Goal: Information Seeking & Learning: Learn about a topic

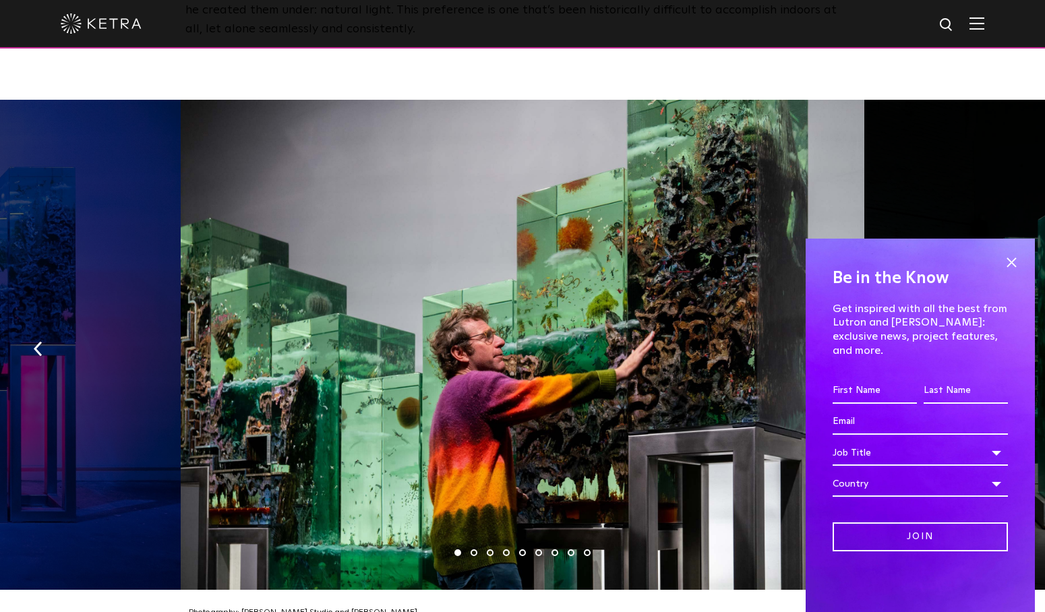
scroll to position [2033, 0]
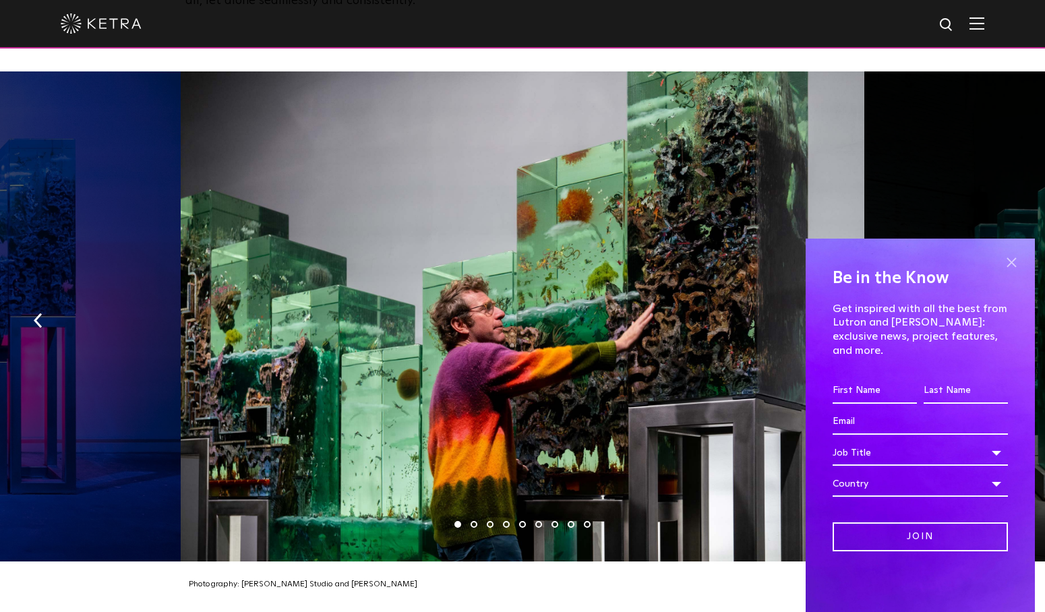
click at [1015, 270] on span at bounding box center [1011, 262] width 20 height 20
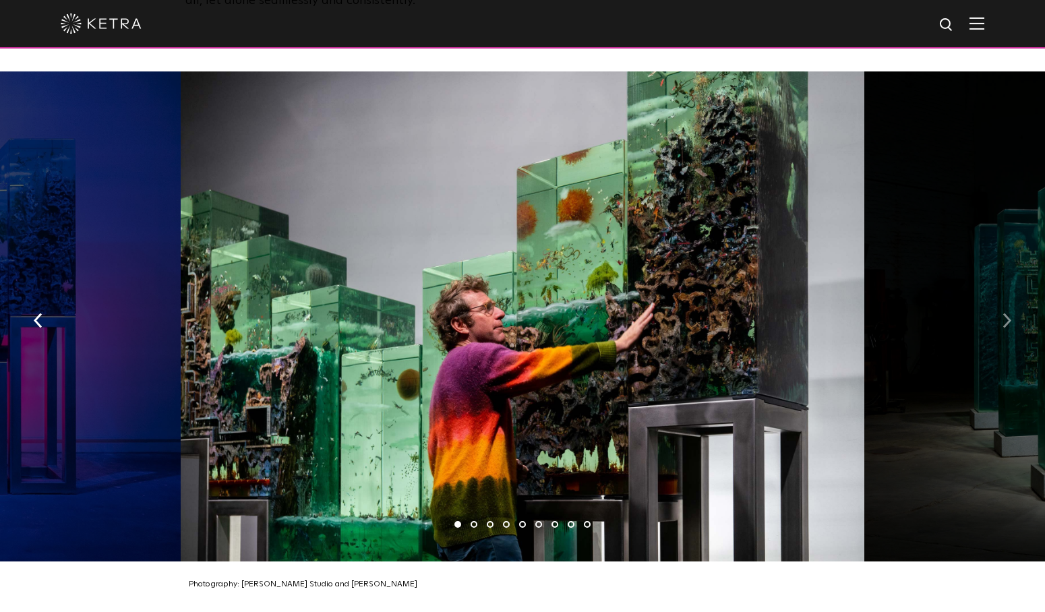
click at [1005, 313] on img "button" at bounding box center [1006, 320] width 9 height 15
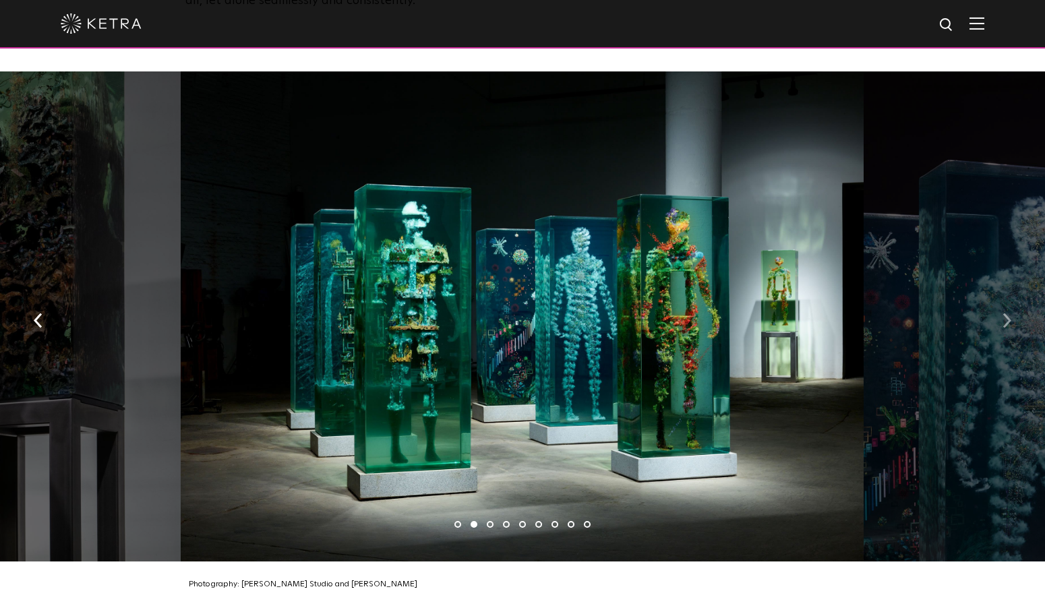
click at [1005, 313] on img "button" at bounding box center [1006, 320] width 9 height 15
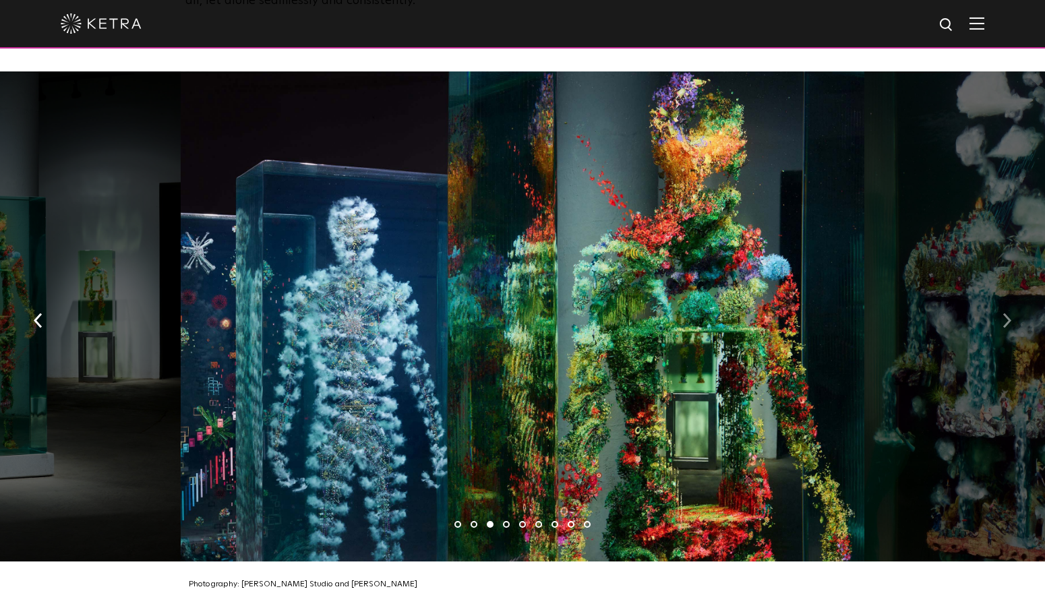
click at [1005, 313] on img "button" at bounding box center [1006, 320] width 9 height 15
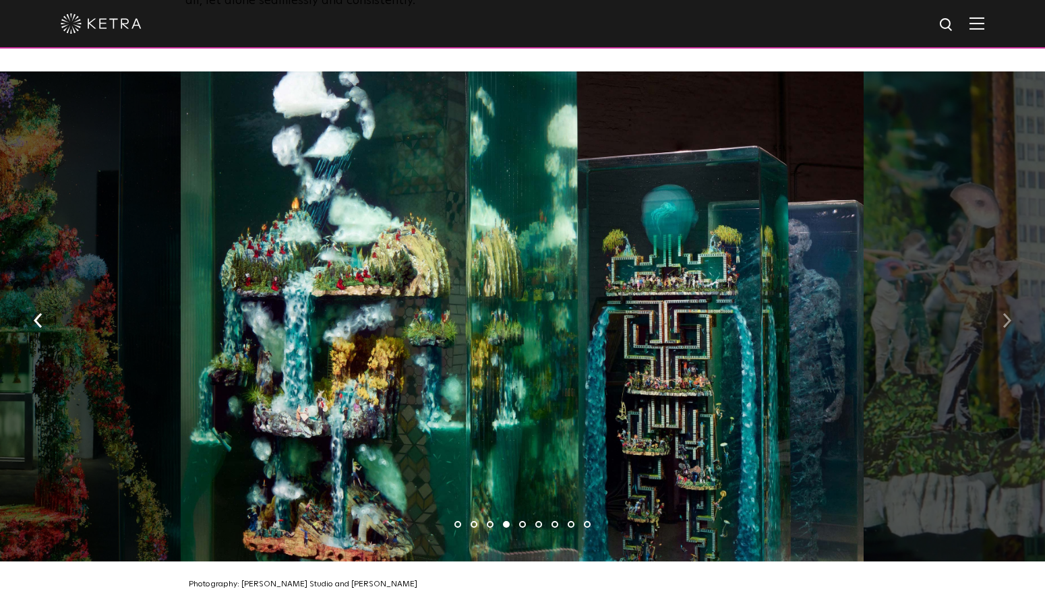
click at [1005, 313] on img "button" at bounding box center [1006, 320] width 9 height 15
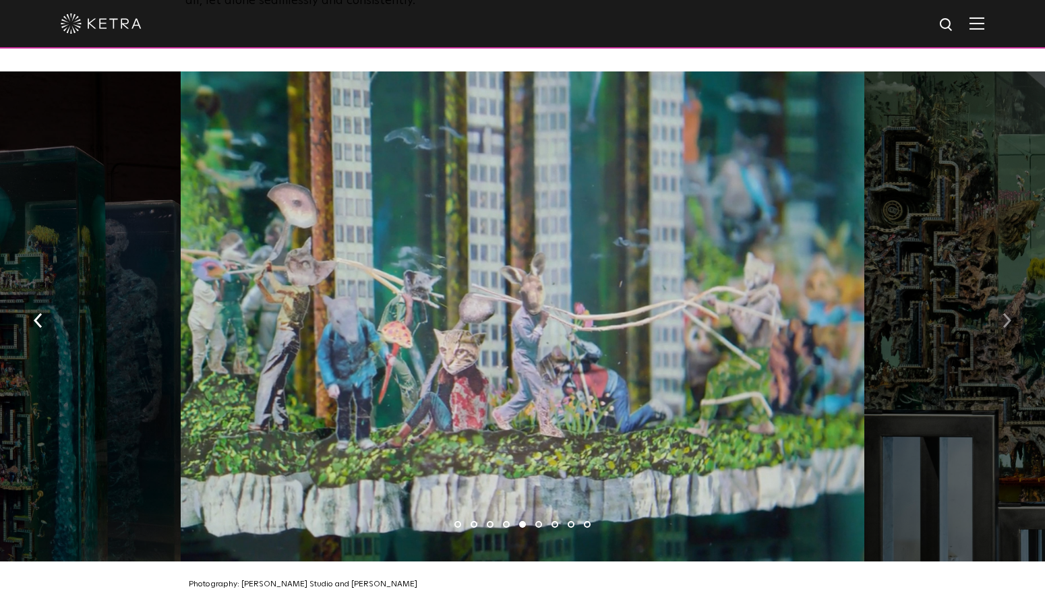
click at [1002, 313] on img "button" at bounding box center [1006, 320] width 9 height 15
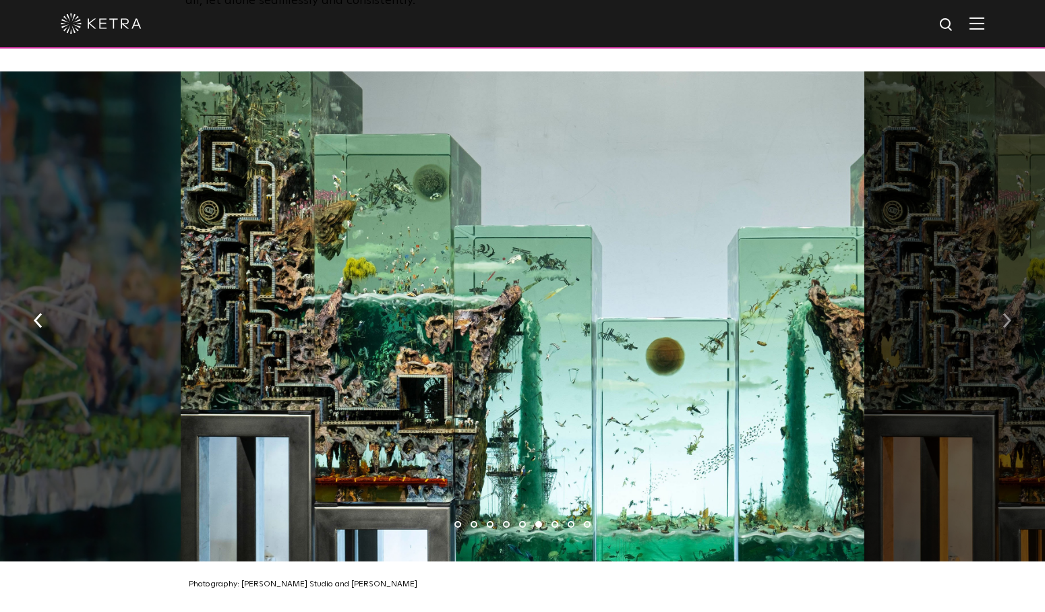
click at [1002, 313] on img "button" at bounding box center [1006, 320] width 9 height 15
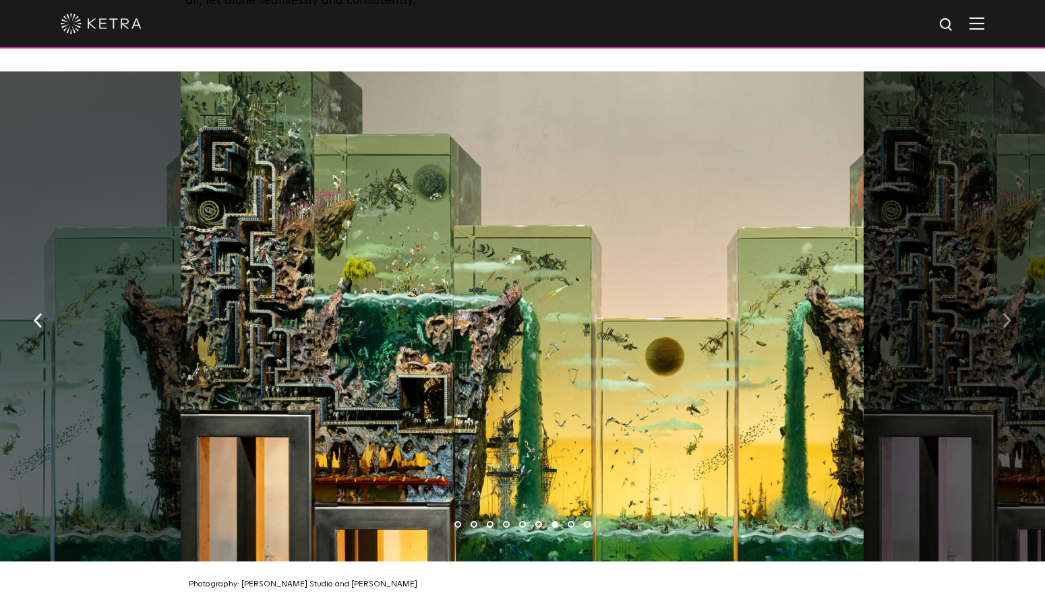
click at [1004, 313] on img "button" at bounding box center [1006, 320] width 9 height 15
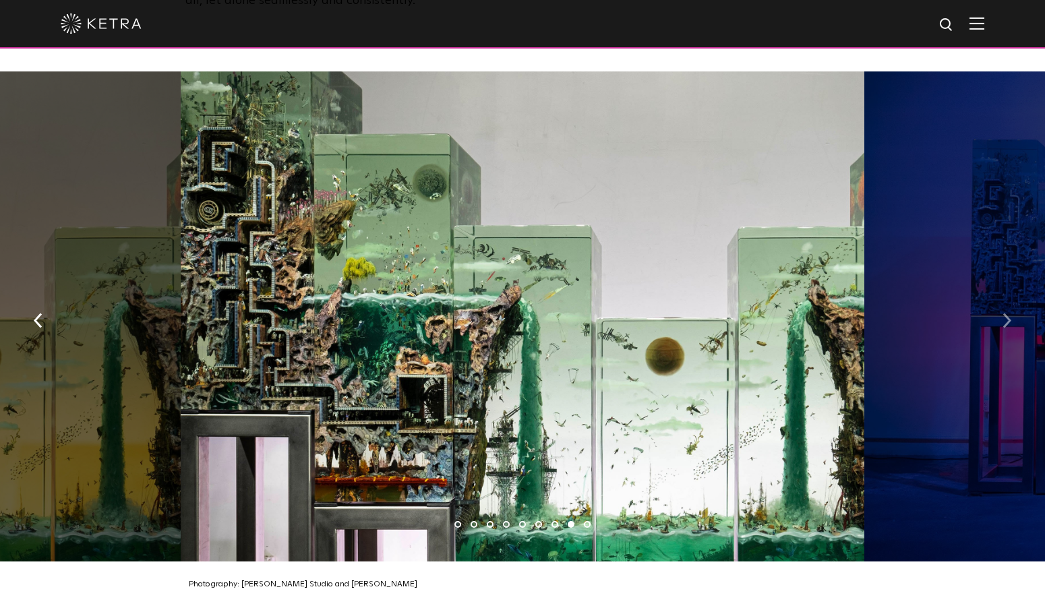
click at [1004, 313] on img "button" at bounding box center [1006, 320] width 9 height 15
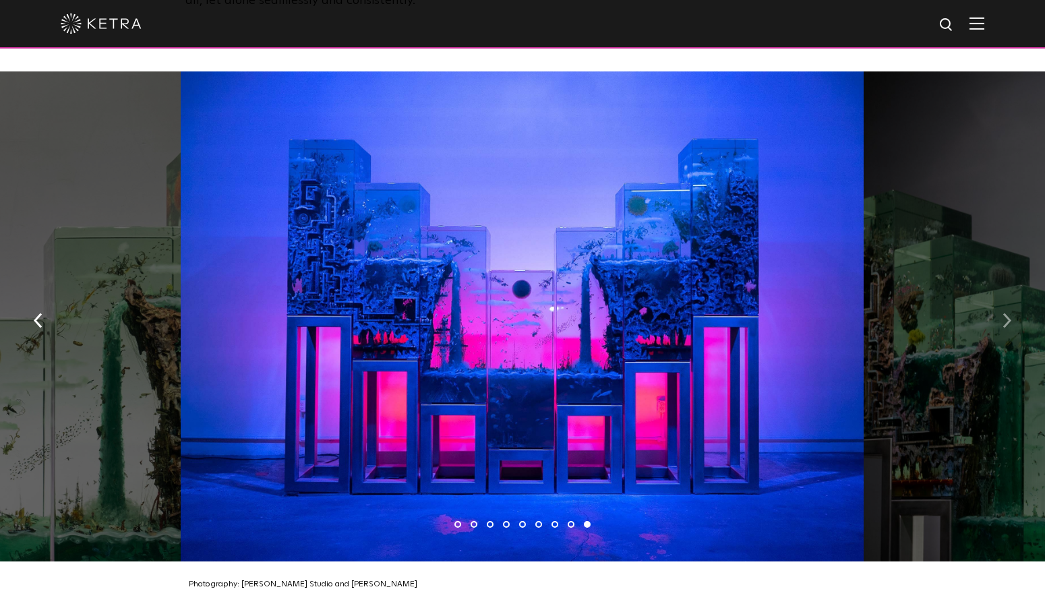
click at [1004, 313] on img "button" at bounding box center [1006, 320] width 9 height 15
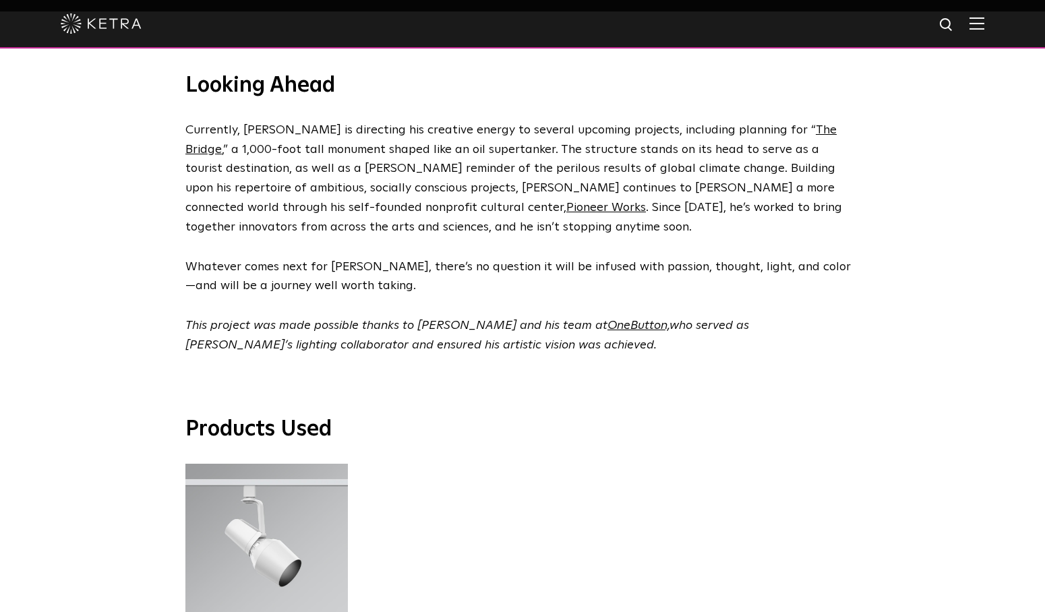
scroll to position [3401, 0]
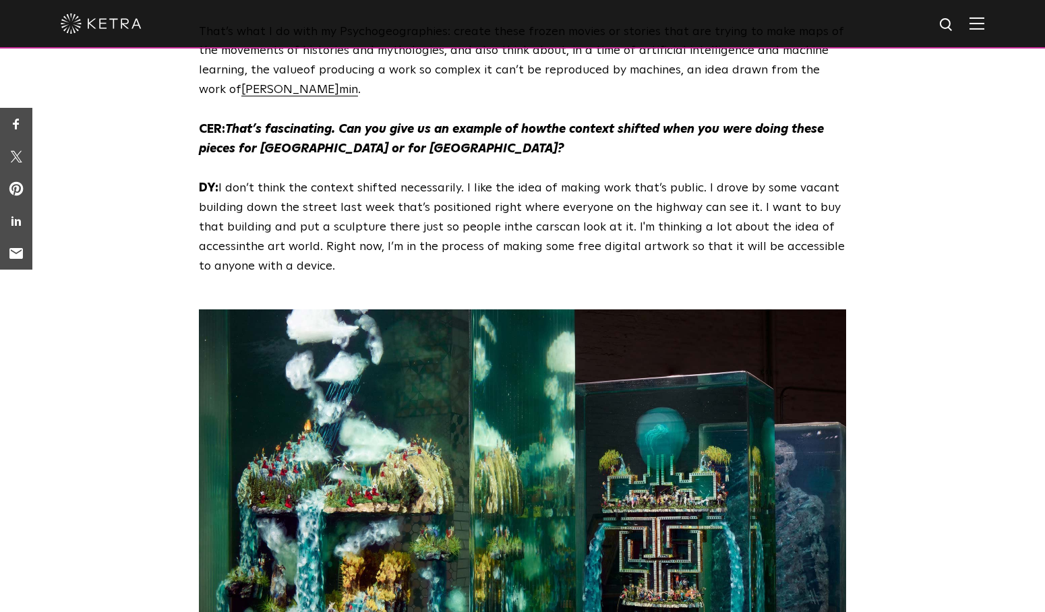
scroll to position [1387, 0]
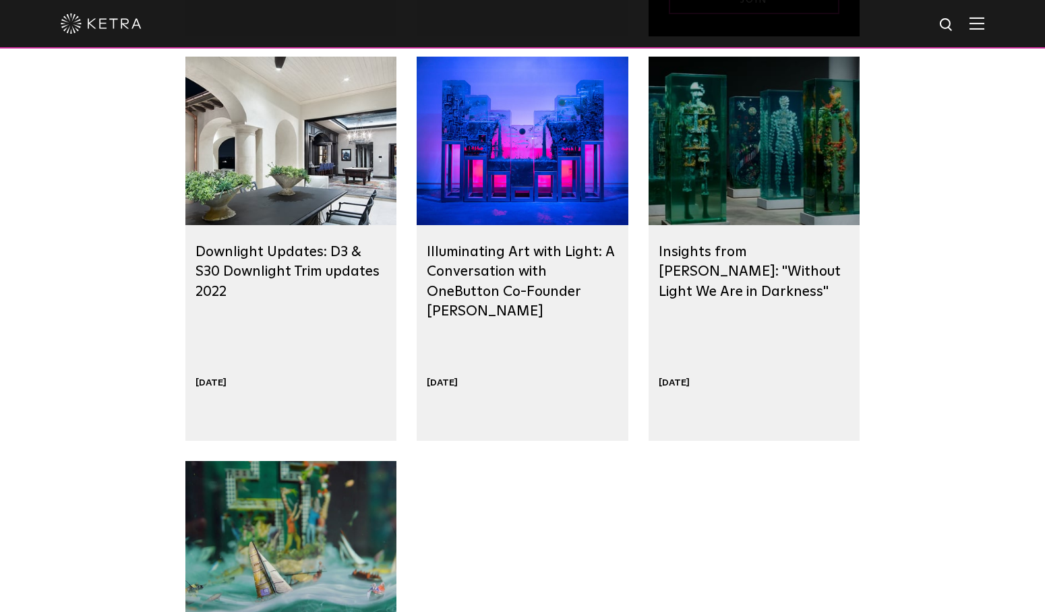
scroll to position [839, 0]
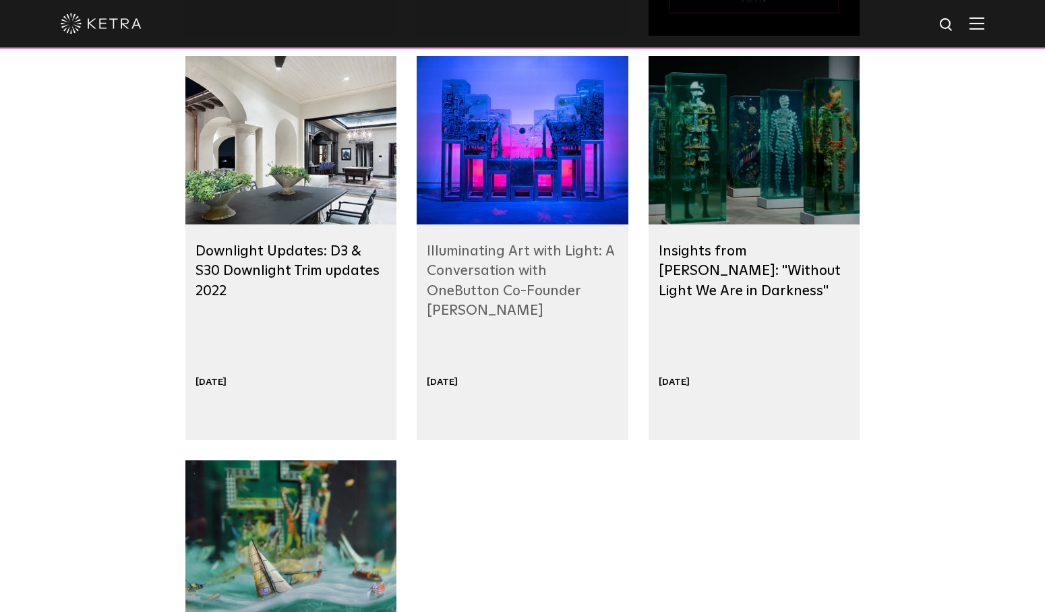
click at [479, 272] on link "Illuminating Art with Light: A Conversation with OneButton Co-Founder [PERSON_N…" at bounding box center [520, 280] width 187 height 73
